Goal: Book appointment/travel/reservation

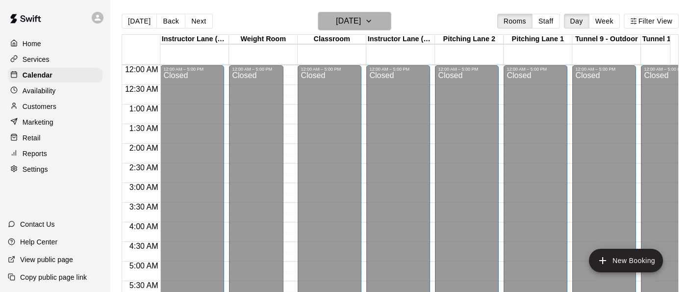
click at [371, 21] on icon "button" at bounding box center [369, 21] width 4 height 2
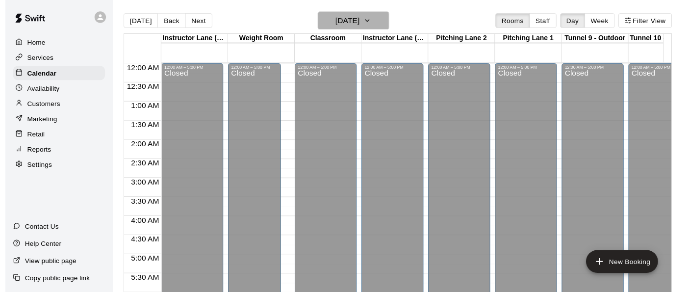
scroll to position [640, 580]
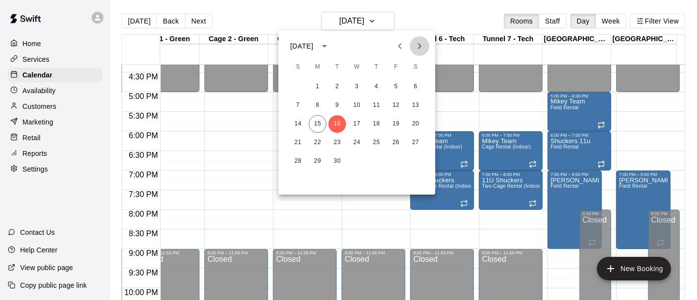
click at [422, 51] on icon "Next month" at bounding box center [420, 46] width 12 height 12
click at [337, 105] on button "7" at bounding box center [337, 106] width 18 height 18
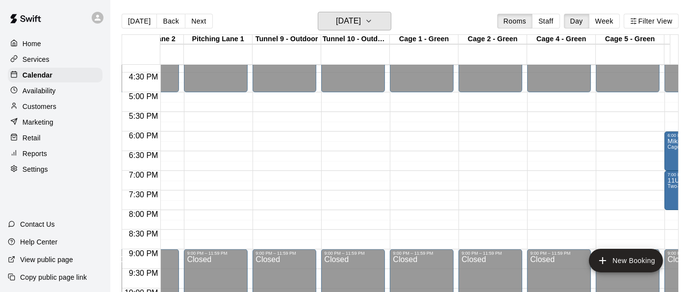
scroll to position [640, 306]
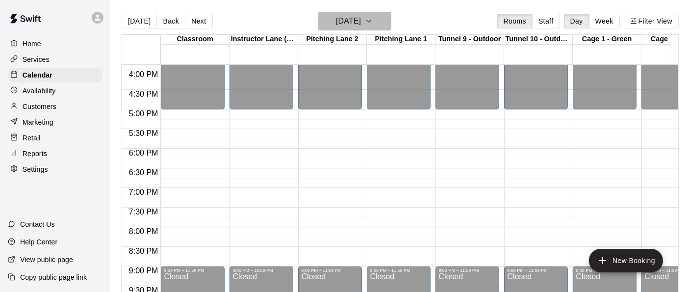
click at [373, 20] on icon "button" at bounding box center [369, 21] width 8 height 12
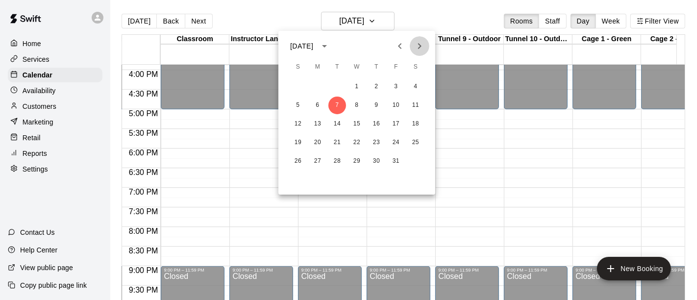
click at [424, 45] on icon "Next month" at bounding box center [420, 46] width 12 height 12
click at [347, 21] on div at bounding box center [348, 150] width 697 height 300
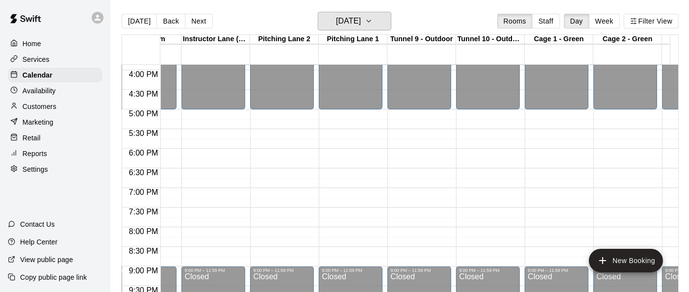
scroll to position [0, 50]
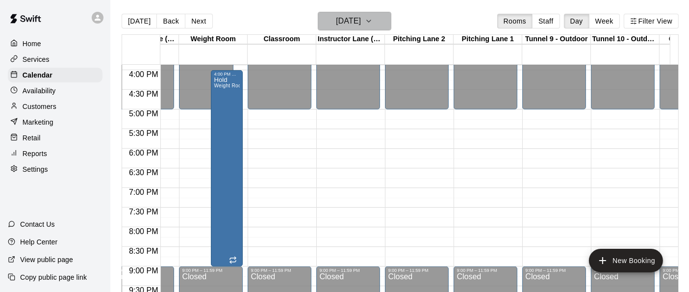
click at [373, 19] on icon "button" at bounding box center [369, 21] width 8 height 12
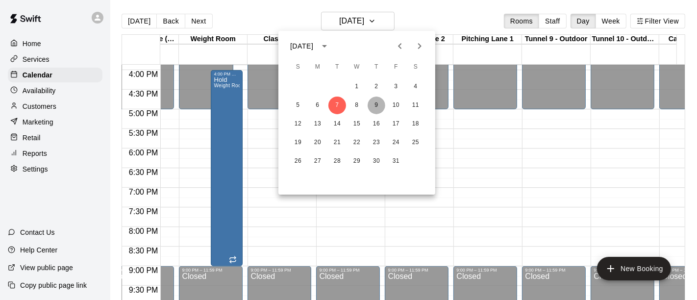
click at [375, 105] on button "9" at bounding box center [377, 106] width 18 height 18
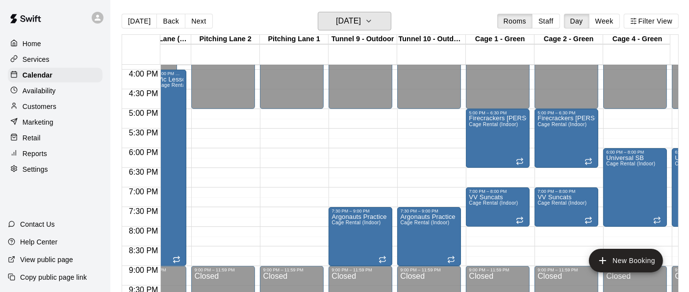
scroll to position [0, 256]
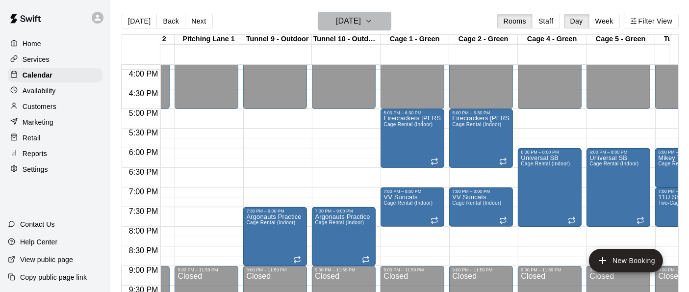
click at [371, 22] on icon "button" at bounding box center [369, 21] width 4 height 2
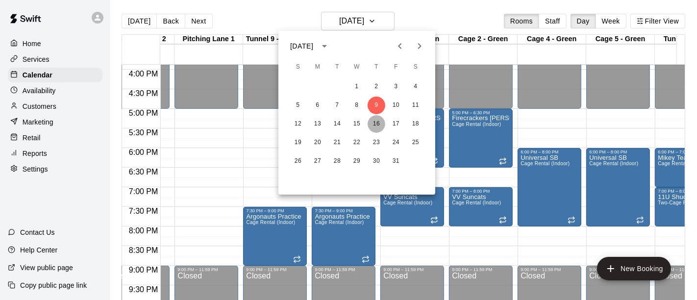
click at [377, 125] on button "16" at bounding box center [377, 124] width 18 height 18
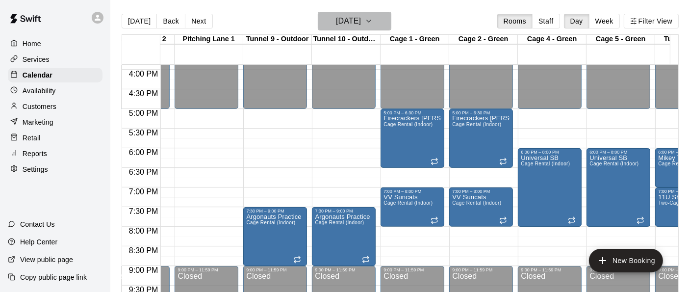
click at [389, 13] on button "[DATE]" at bounding box center [355, 21] width 74 height 19
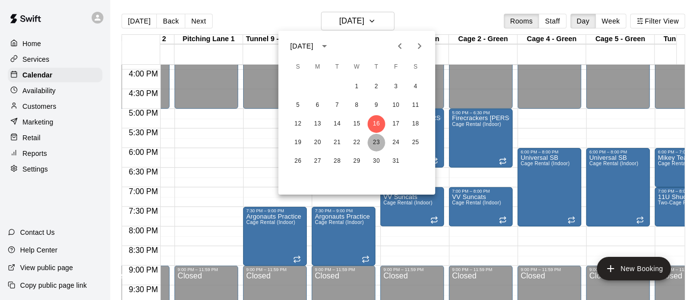
click at [376, 145] on button "23" at bounding box center [377, 143] width 18 height 18
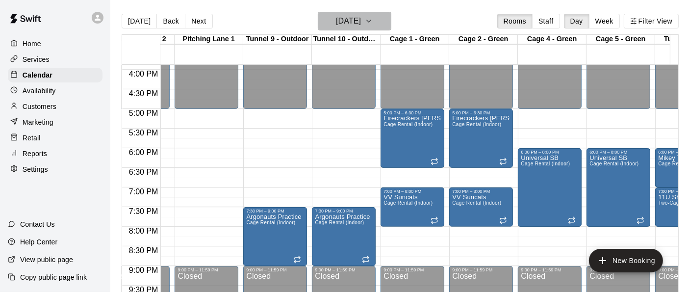
click at [373, 20] on icon "button" at bounding box center [369, 21] width 8 height 12
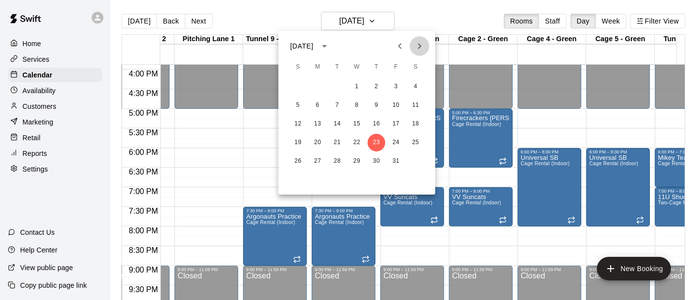
click at [416, 47] on icon "Next month" at bounding box center [420, 46] width 12 height 12
click at [378, 157] on button "27" at bounding box center [377, 161] width 18 height 18
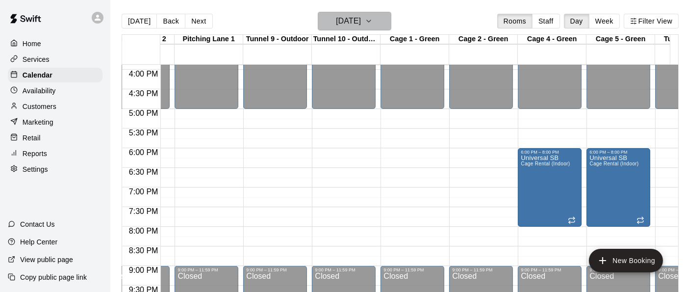
click at [373, 16] on icon "button" at bounding box center [369, 21] width 8 height 12
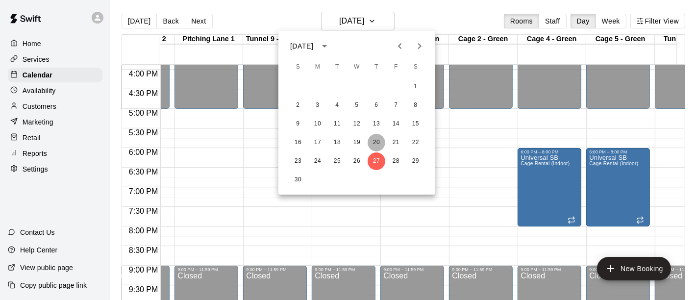
click at [376, 138] on button "20" at bounding box center [377, 143] width 18 height 18
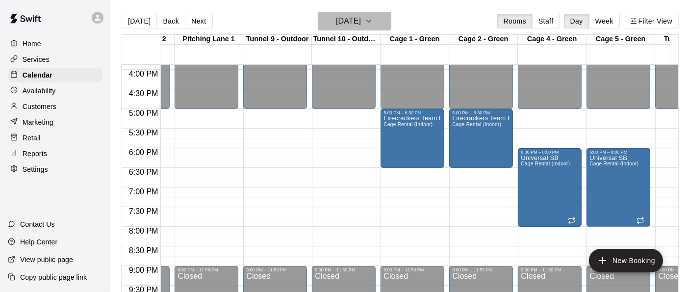
click at [373, 18] on icon "button" at bounding box center [369, 21] width 8 height 12
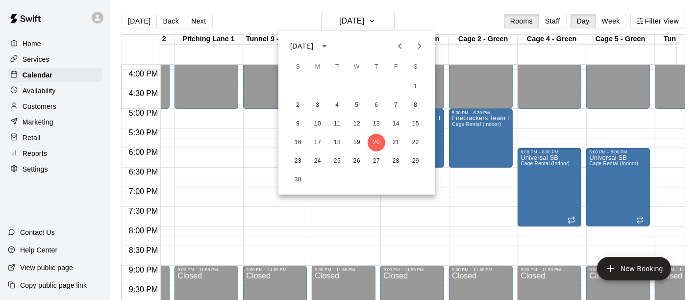
click at [389, 24] on div at bounding box center [348, 150] width 697 height 300
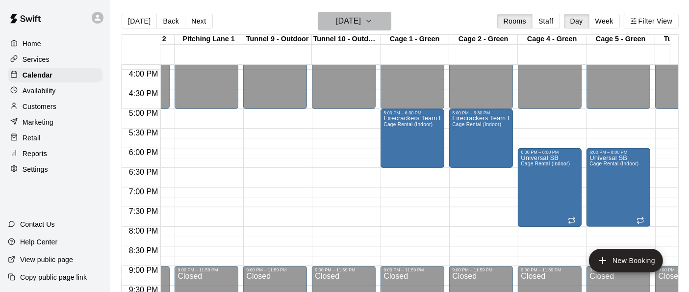
click at [373, 20] on icon "button" at bounding box center [369, 21] width 8 height 12
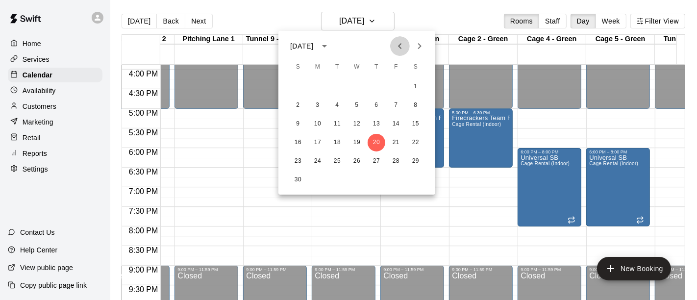
click at [396, 47] on icon "Previous month" at bounding box center [400, 46] width 12 height 12
click at [374, 107] on button "9" at bounding box center [377, 106] width 18 height 18
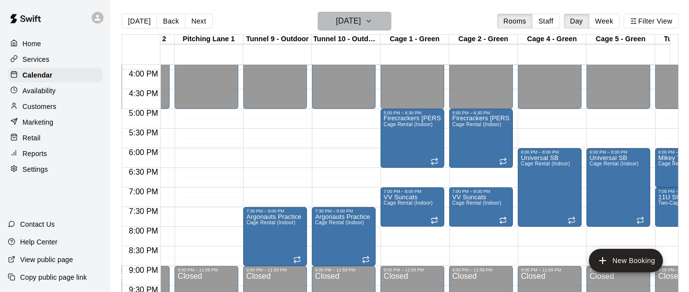
click at [391, 25] on button "[DATE]" at bounding box center [355, 21] width 74 height 19
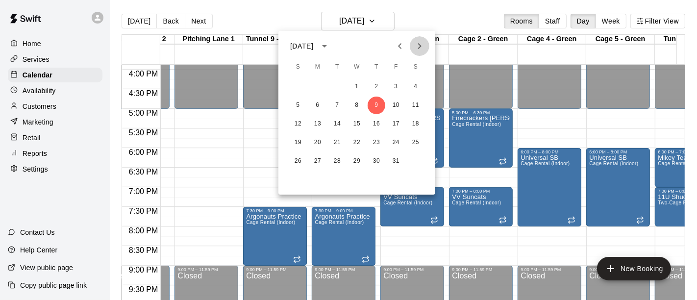
click at [420, 45] on icon "Next month" at bounding box center [419, 46] width 3 height 6
click at [422, 47] on icon "Next month" at bounding box center [420, 46] width 12 height 12
click at [377, 86] on button "4" at bounding box center [377, 87] width 18 height 18
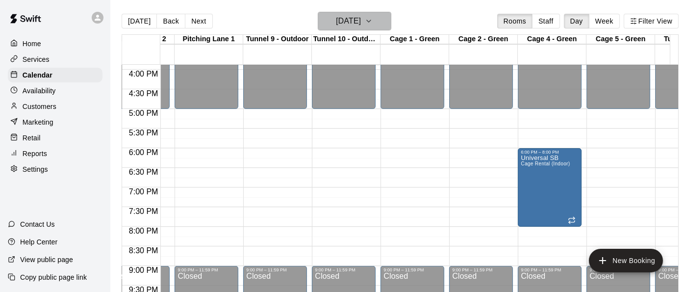
click at [391, 16] on button "[DATE]" at bounding box center [355, 21] width 74 height 19
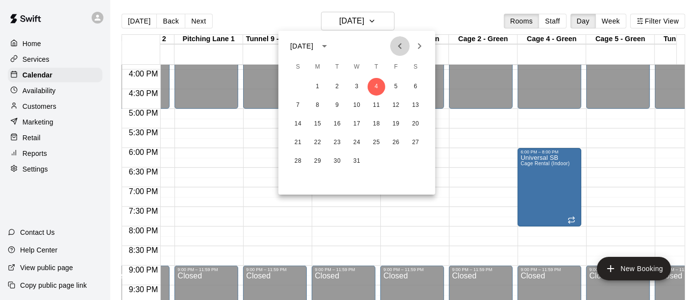
click at [397, 45] on icon "Previous month" at bounding box center [400, 46] width 12 height 12
click at [376, 106] on button "9" at bounding box center [377, 106] width 18 height 18
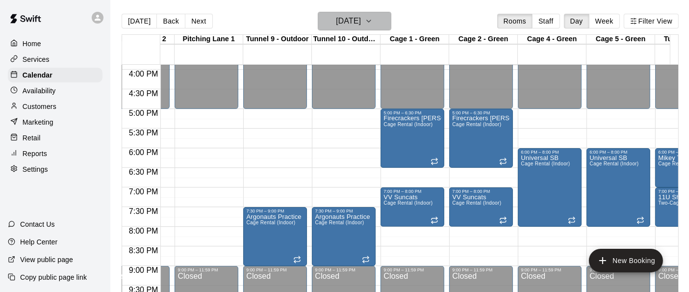
click at [373, 25] on icon "button" at bounding box center [369, 21] width 8 height 12
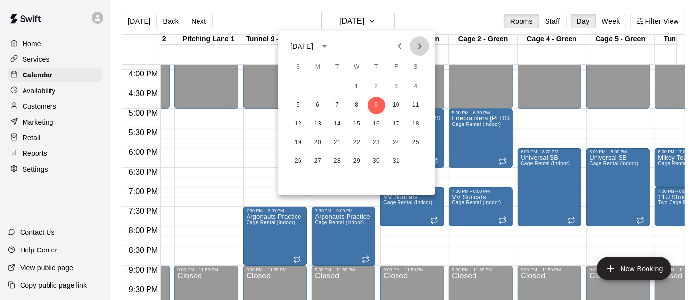
click at [419, 44] on icon "Next month" at bounding box center [419, 46] width 3 height 6
click at [379, 143] on button "20" at bounding box center [377, 143] width 18 height 18
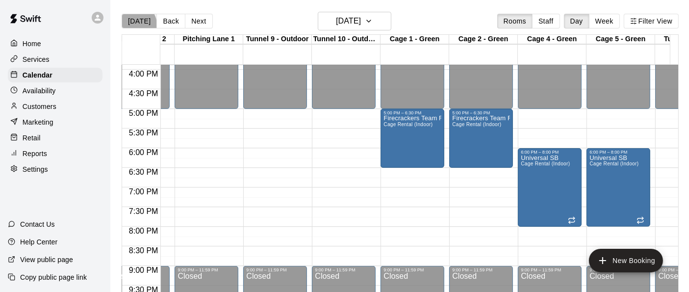
click at [135, 25] on button "[DATE]" at bounding box center [139, 21] width 35 height 15
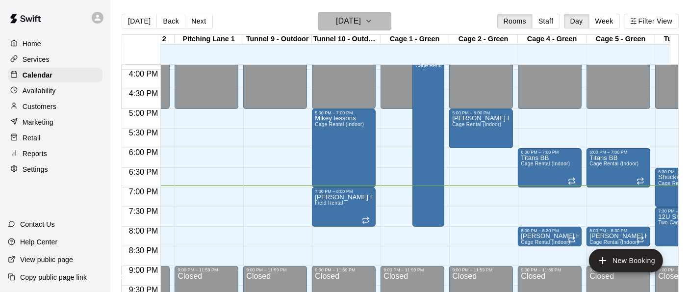
click at [371, 22] on icon "button" at bounding box center [369, 21] width 4 height 2
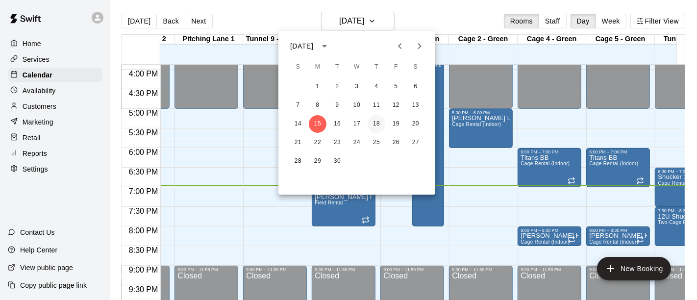
click at [377, 123] on button "18" at bounding box center [377, 124] width 18 height 18
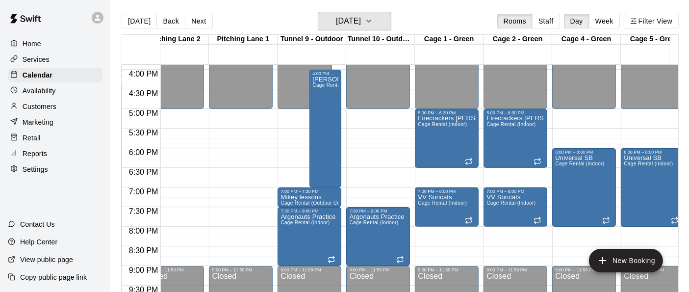
scroll to position [0, 290]
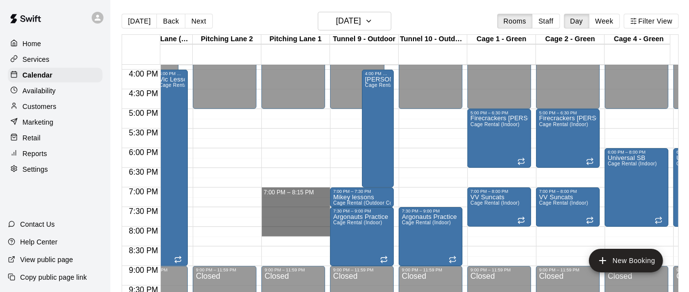
drag, startPoint x: 280, startPoint y: 188, endPoint x: 284, endPoint y: 230, distance: 42.3
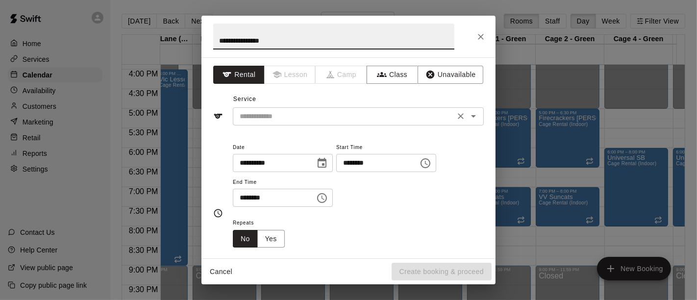
type input "**********"
click at [292, 113] on input "text" at bounding box center [344, 116] width 216 height 12
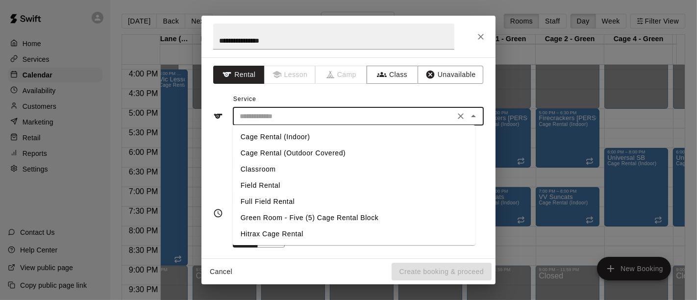
click at [290, 156] on li "Cage Rental (Outdoor Covered)" at bounding box center [354, 153] width 243 height 16
type input "**********"
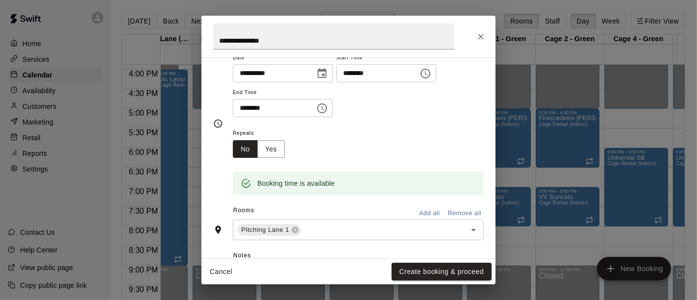
scroll to position [94, 0]
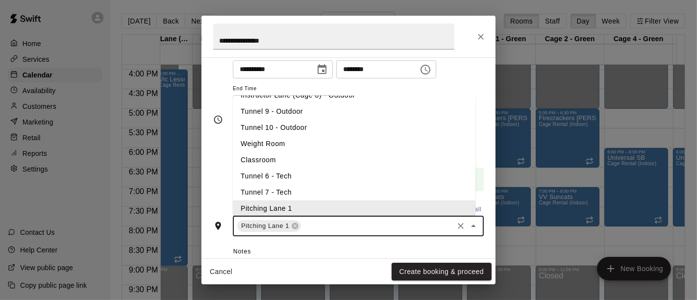
click at [324, 226] on input "text" at bounding box center [378, 226] width 150 height 12
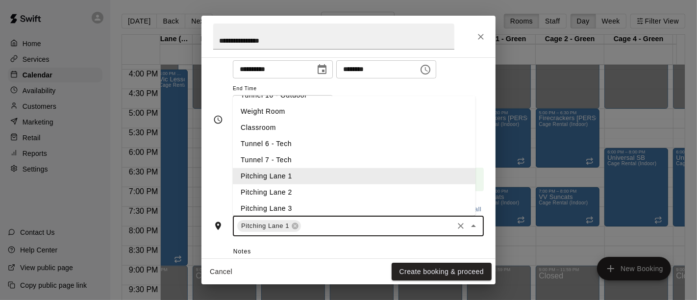
scroll to position [127, 0]
click at [305, 191] on li "Pitching Lane 2" at bounding box center [354, 190] width 243 height 16
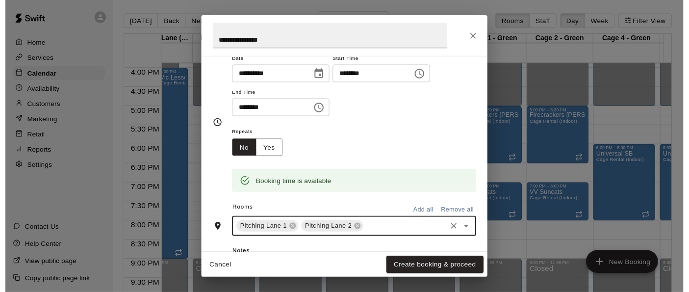
scroll to position [94, 0]
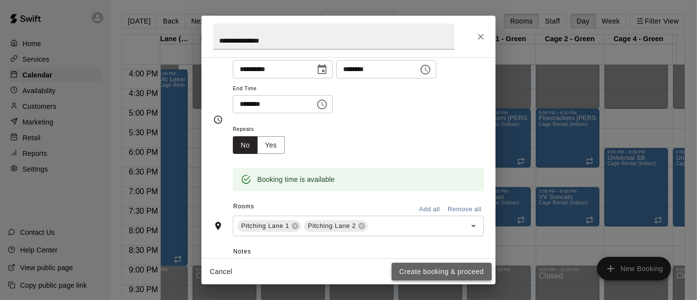
click at [408, 267] on button "Create booking & proceed" at bounding box center [442, 272] width 100 height 18
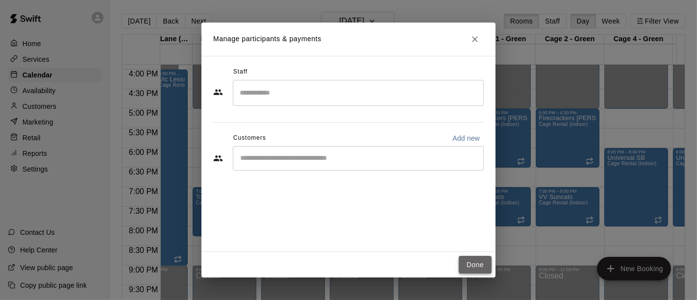
click at [469, 262] on button "Done" at bounding box center [475, 265] width 33 height 18
